Goal: Download file/media

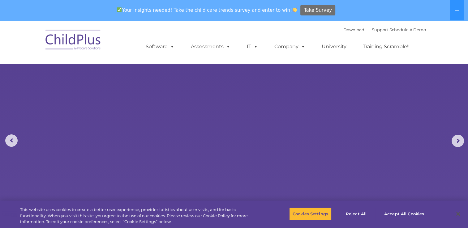
select select "MEDIUM"
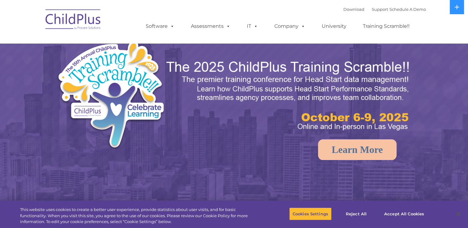
select select "MEDIUM"
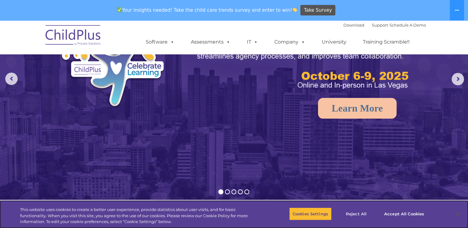
scroll to position [62, 0]
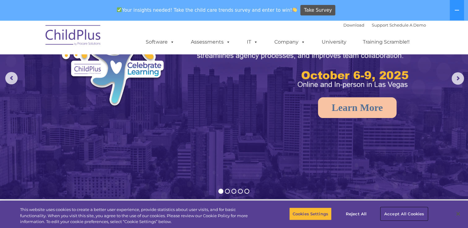
click at [400, 213] on button "Accept All Cookies" at bounding box center [403, 213] width 47 height 13
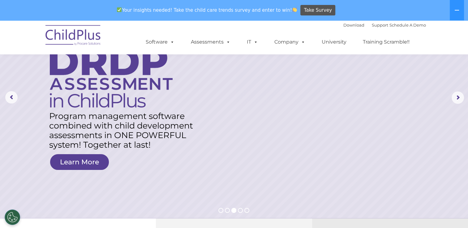
scroll to position [0, 0]
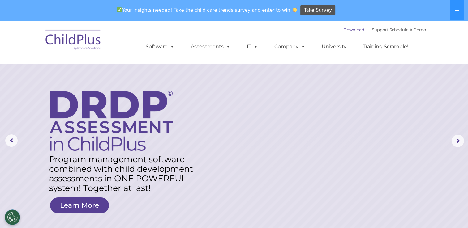
click at [345, 30] on link "Download" at bounding box center [353, 29] width 21 height 5
